Goal: Browse casually

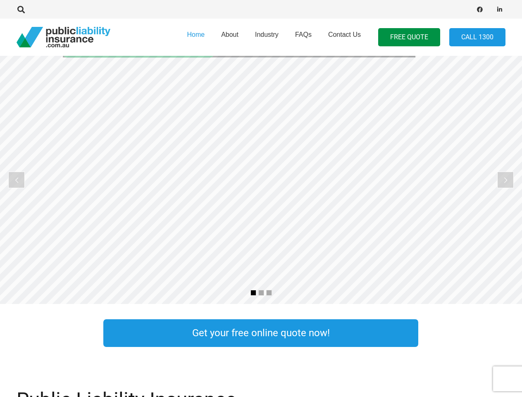
click at [261, 198] on rs-slide "Public Liability Insurance Tailored to your occupation" at bounding box center [261, 180] width 522 height 248
click at [21, 10] on icon "Search" at bounding box center [20, 9] width 7 height 7
click at [35, 10] on div at bounding box center [132, 9] width 231 height 26
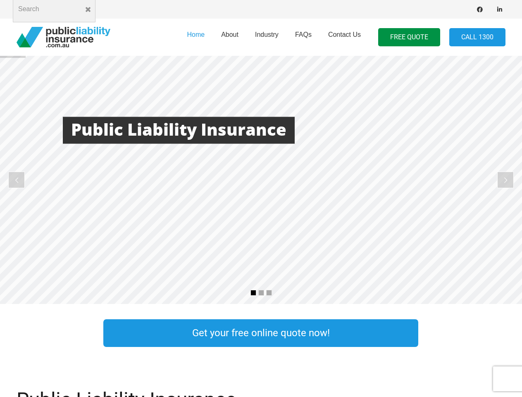
click at [261, 180] on rs-layer at bounding box center [261, 180] width 522 height 248
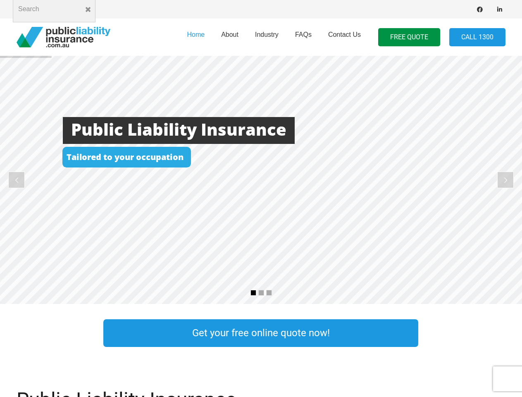
click at [17, 180] on rs-arrow at bounding box center [16, 180] width 17 height 17
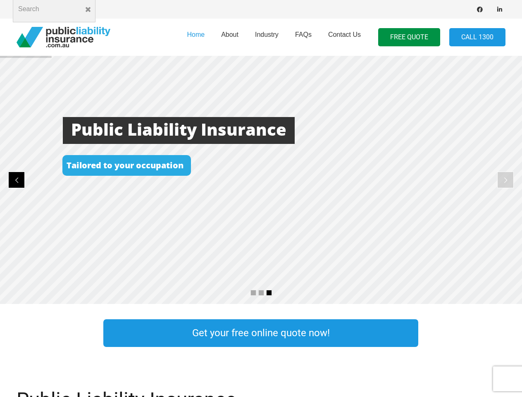
click at [505, 180] on rs-arrow at bounding box center [505, 180] width 17 height 17
click at [253, 293] on rs-bullet at bounding box center [253, 293] width 6 height 6
click at [261, 293] on rs-bullet at bounding box center [261, 293] width 6 height 6
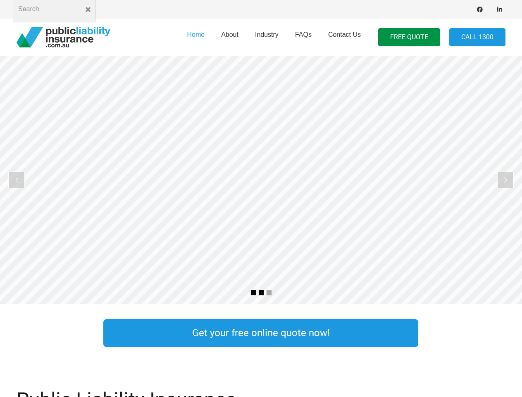
click at [269, 293] on rs-bullet at bounding box center [269, 293] width 6 height 6
click at [261, 180] on rs-slide "Cost Effective Public Liability Insurance Start Your Free Quote Online Now" at bounding box center [261, 180] width 522 height 248
